Goal: Task Accomplishment & Management: Manage account settings

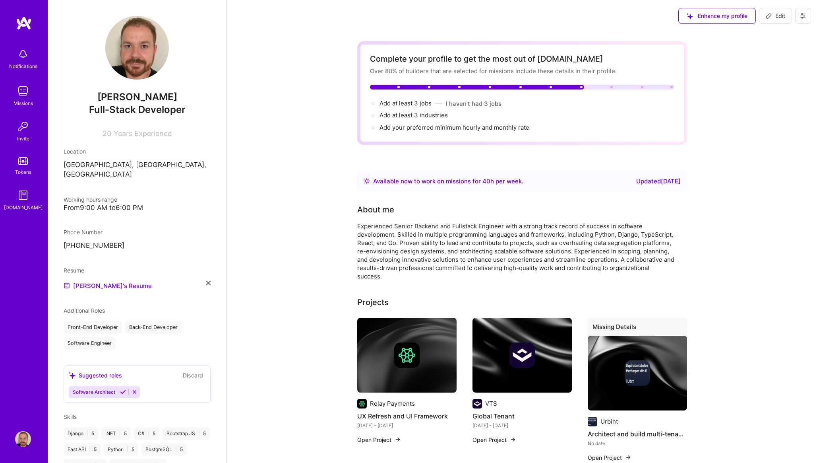
click at [25, 62] on img at bounding box center [23, 54] width 16 height 16
click at [35, 14] on div "Notifications Missions Invite Tokens [DOMAIN_NAME] Profile" at bounding box center [24, 231] width 48 height 463
click at [23, 21] on img at bounding box center [24, 23] width 16 height 14
click at [27, 26] on img at bounding box center [24, 23] width 16 height 14
click at [19, 95] on img at bounding box center [23, 91] width 16 height 16
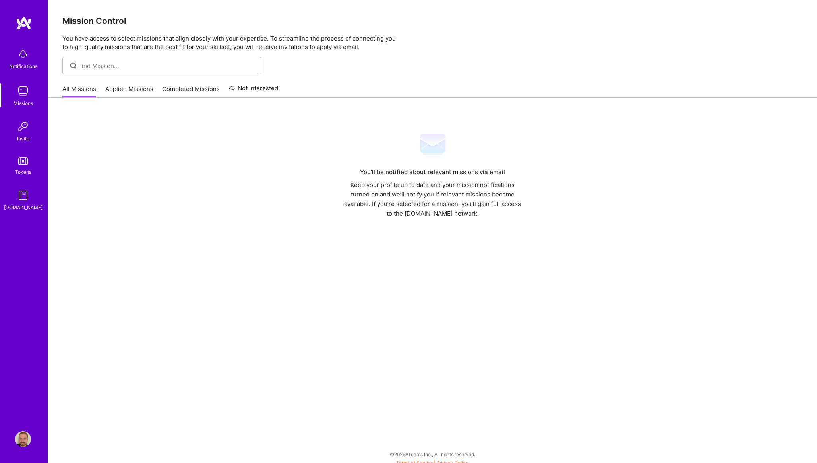
click at [113, 92] on link "Applied Missions" at bounding box center [129, 91] width 48 height 13
